Goal: Information Seeking & Learning: Learn about a topic

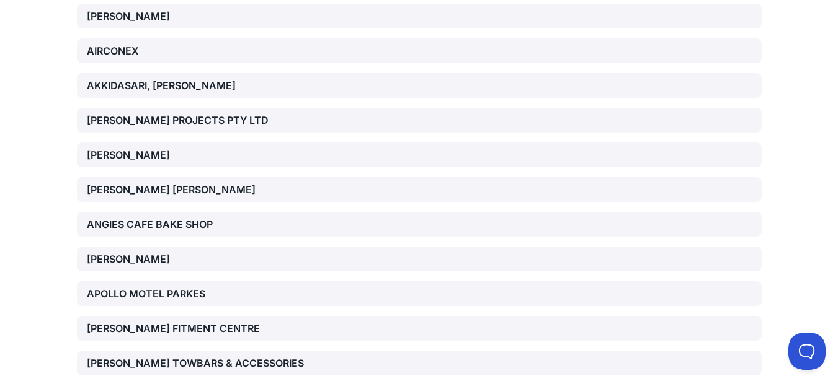
scroll to position [1240, 0]
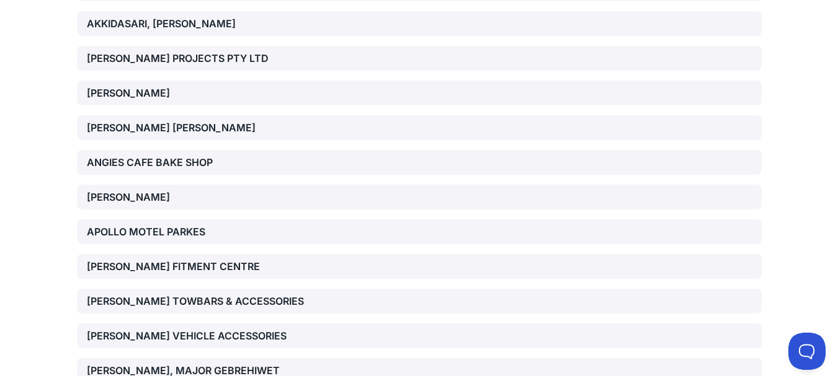
click at [110, 22] on div "AKKIDASARI, [PERSON_NAME]" at bounding box center [196, 23] width 218 height 15
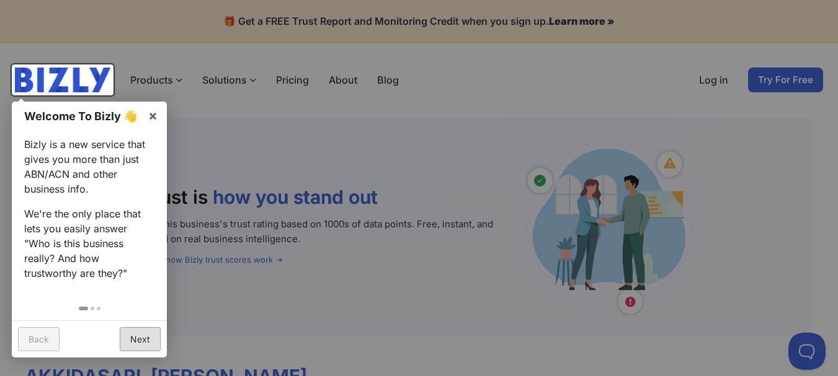
click at [140, 343] on link "Next" at bounding box center [140, 339] width 41 height 24
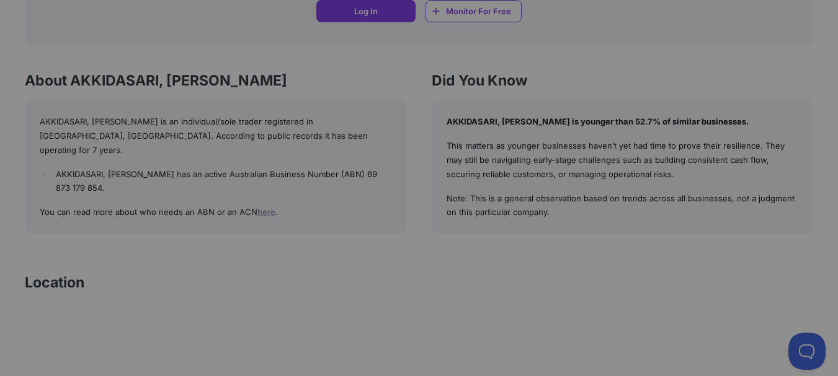
scroll to position [1177, 0]
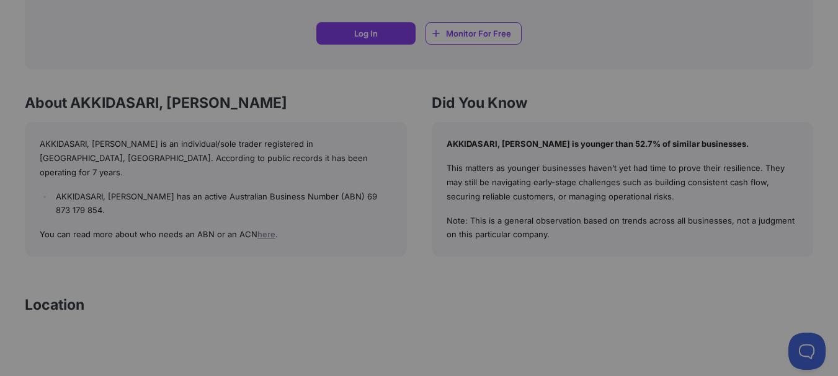
drag, startPoint x: 40, startPoint y: 100, endPoint x: 181, endPoint y: 115, distance: 142.1
click at [181, 115] on div at bounding box center [419, 188] width 838 height 376
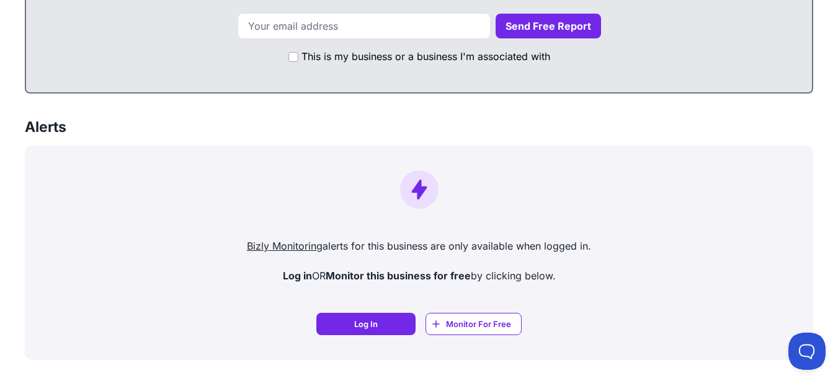
scroll to position [991, 0]
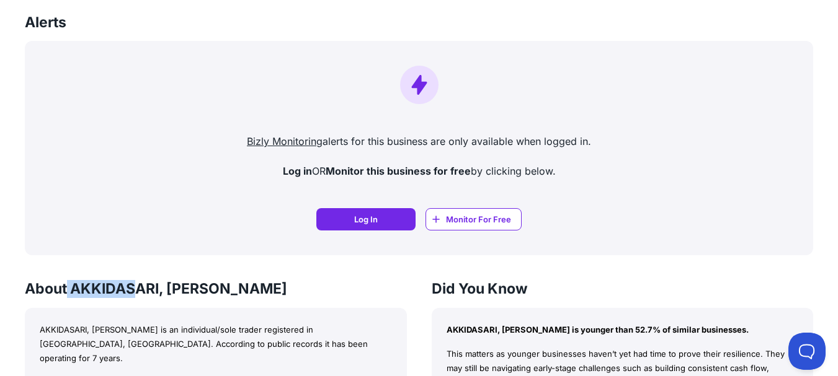
drag, startPoint x: 66, startPoint y: 290, endPoint x: 140, endPoint y: 295, distance: 74.6
click at [140, 295] on h3 "About AKKIDASARI, [PERSON_NAME]" at bounding box center [216, 289] width 382 height 18
drag, startPoint x: 440, startPoint y: 331, endPoint x: 572, endPoint y: 332, distance: 131.5
click at [572, 332] on div "AKKIDASARI, [PERSON_NAME] is younger than 52.7% of similar businesses. This mat…" at bounding box center [623, 375] width 382 height 135
